Goal: Information Seeking & Learning: Learn about a topic

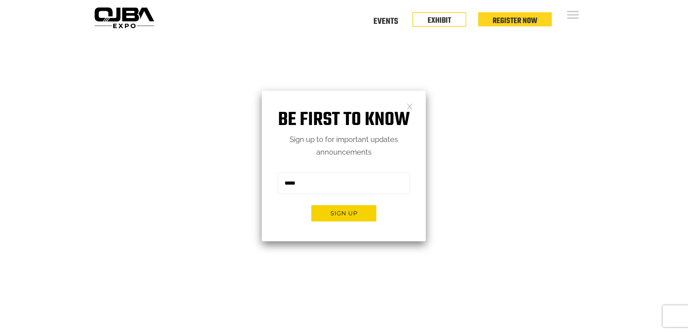
click at [408, 106] on link at bounding box center [410, 106] width 6 height 6
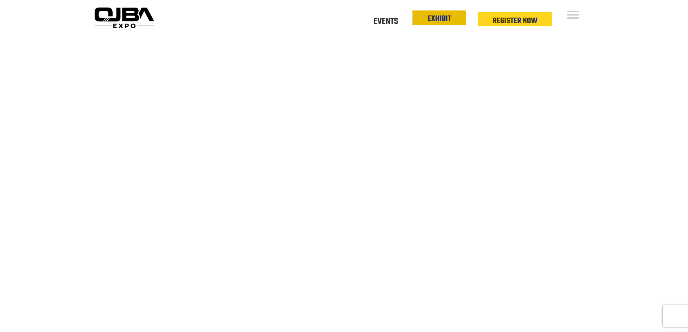
click at [435, 22] on link "EXHIBIT" at bounding box center [439, 19] width 23 height 12
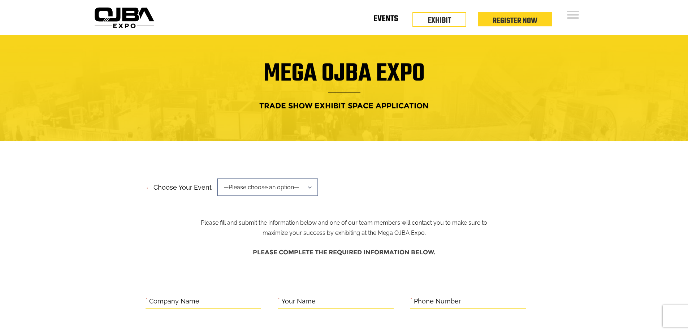
click at [389, 22] on link "Events" at bounding box center [385, 20] width 25 height 3
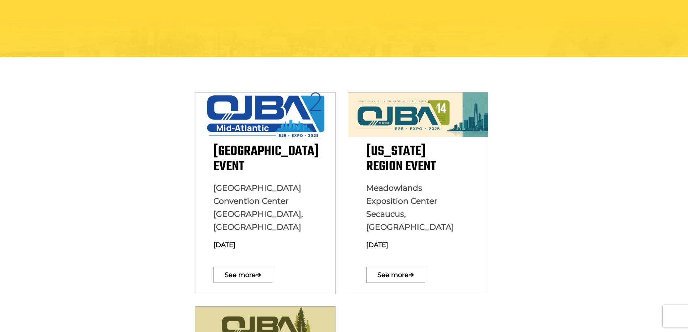
scroll to position [144, 0]
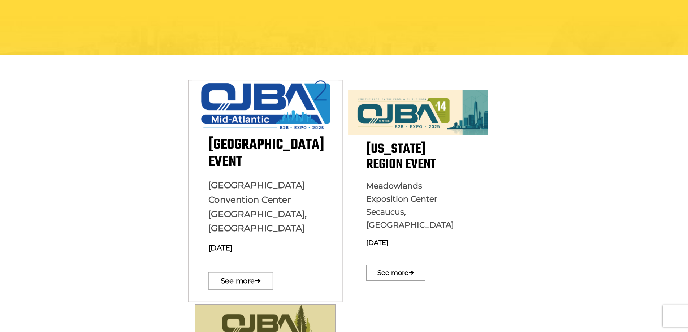
click at [277, 197] on span "[GEOGRAPHIC_DATA] [GEOGRAPHIC_DATA], [GEOGRAPHIC_DATA]" at bounding box center [257, 207] width 99 height 54
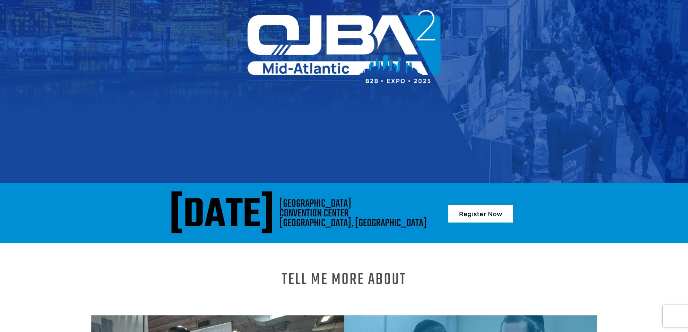
scroll to position [144, 0]
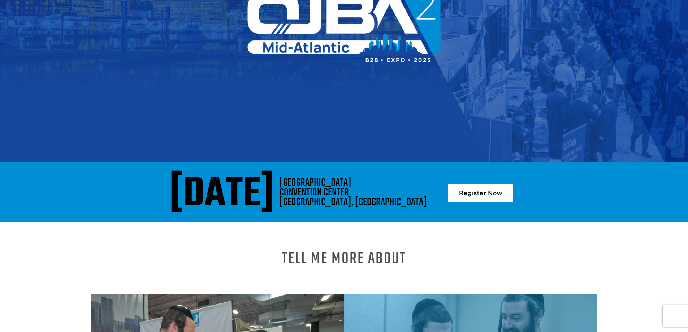
click at [274, 192] on div "August 13, 2025" at bounding box center [221, 194] width 105 height 33
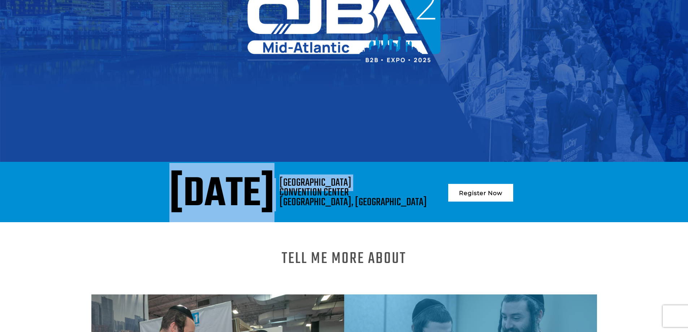
click at [274, 192] on div "August 13, 2025" at bounding box center [221, 194] width 105 height 33
